Goal: Task Accomplishment & Management: Manage account settings

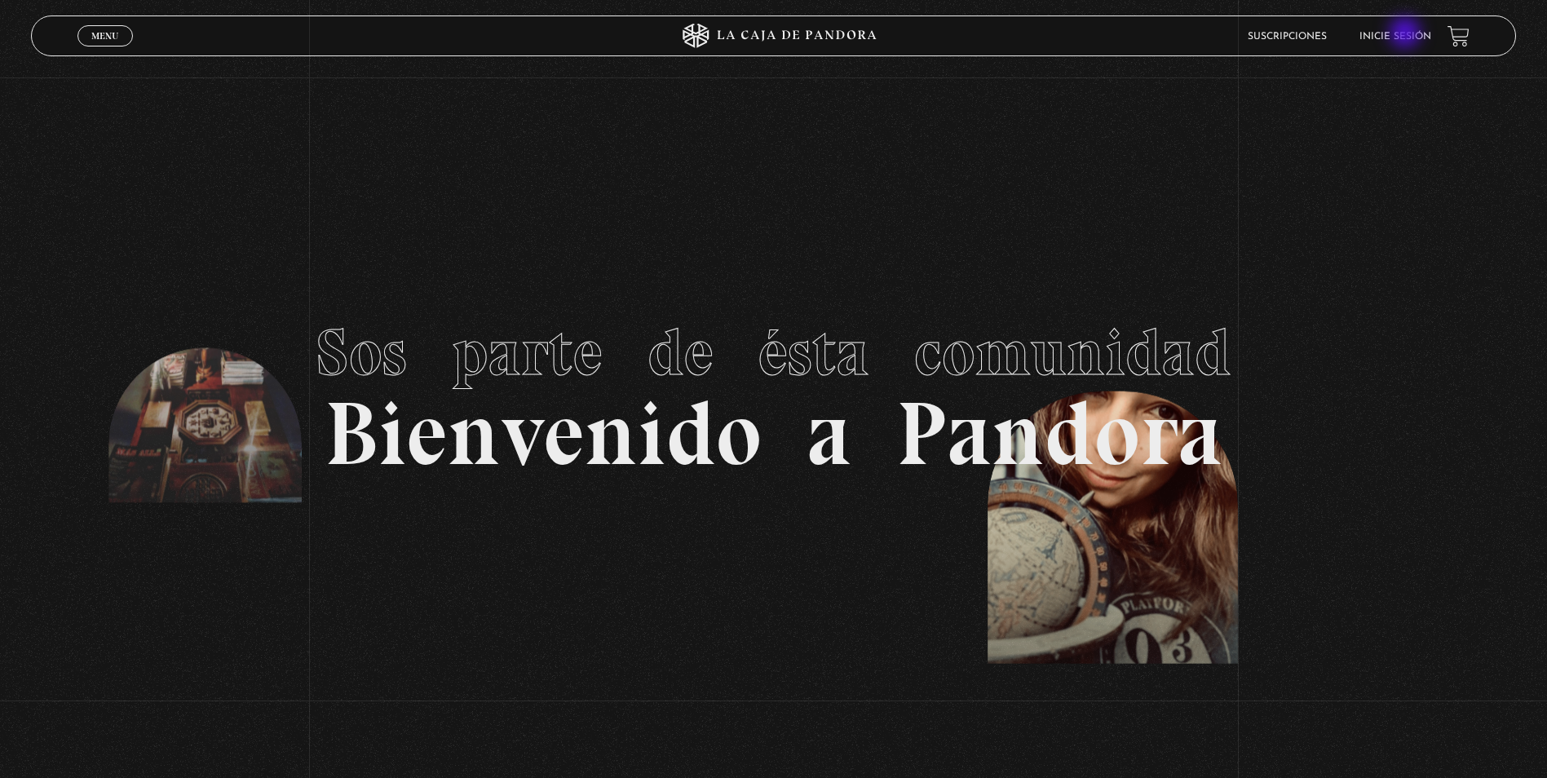
click at [1406, 34] on link "Inicie sesión" at bounding box center [1395, 37] width 72 height 10
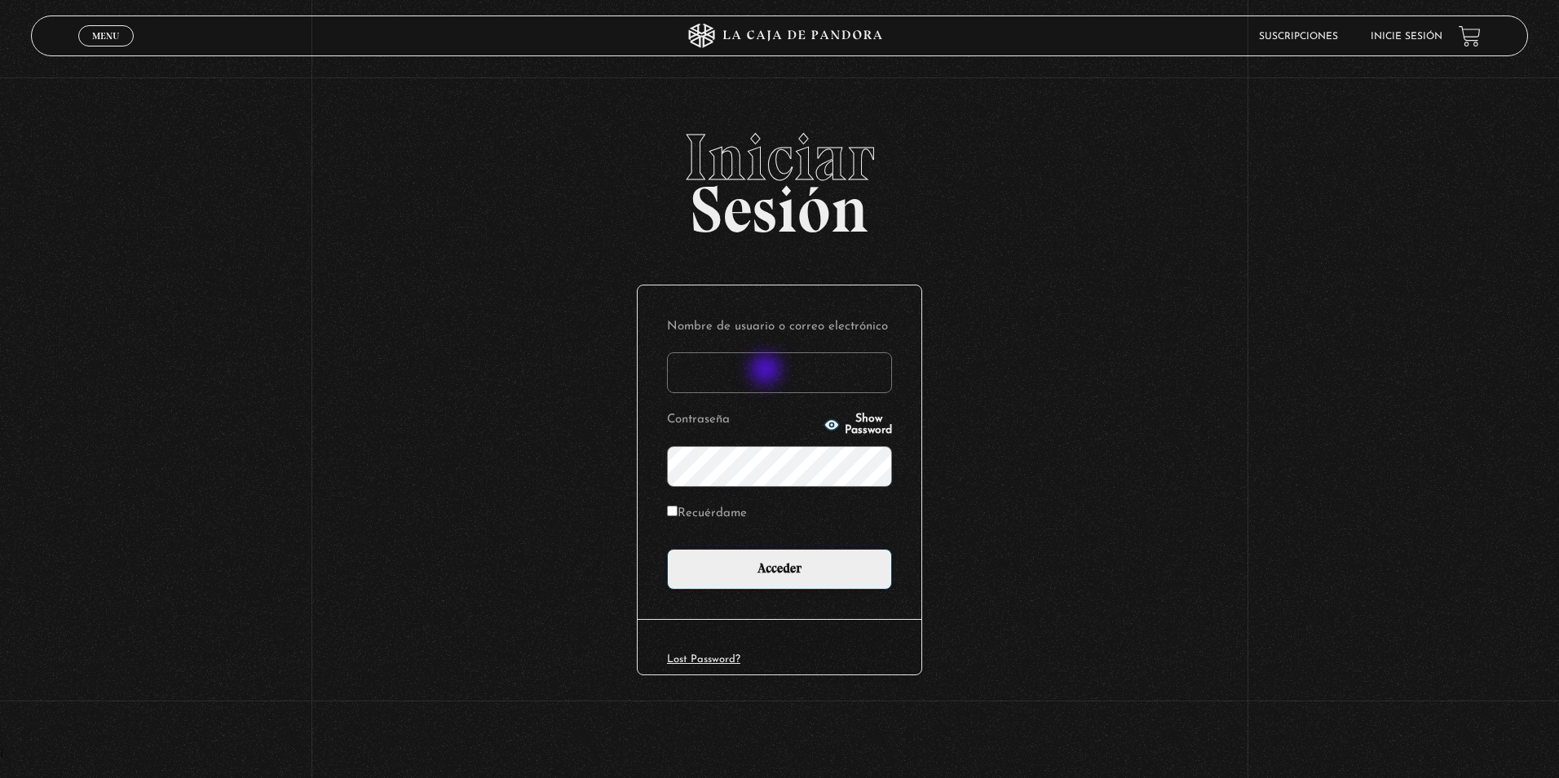
click at [767, 371] on input "Nombre de usuario o correo electrónico" at bounding box center [779, 372] width 225 height 41
type input "[EMAIL_ADDRESS][DOMAIN_NAME]"
drag, startPoint x: 0, startPoint y: 495, endPoint x: 1, endPoint y: 627, distance: 132.1
click at [1, 627] on div "Iniciar Sesión Nombre de usuario o correo electrónico [EMAIL_ADDRESS][DOMAIN_NA…" at bounding box center [779, 437] width 1559 height 624
